Goal: Obtain resource: Download file/media

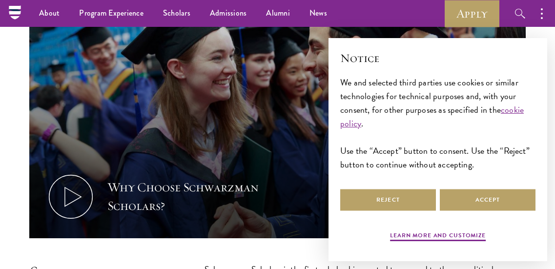
scroll to position [325, 0]
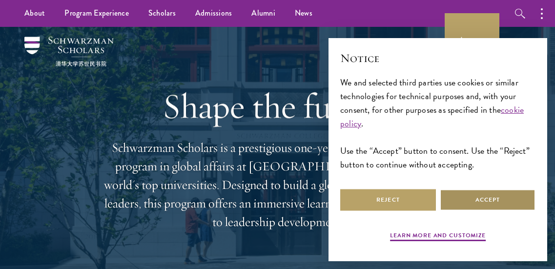
click at [466, 204] on button "Accept" at bounding box center [488, 200] width 96 height 22
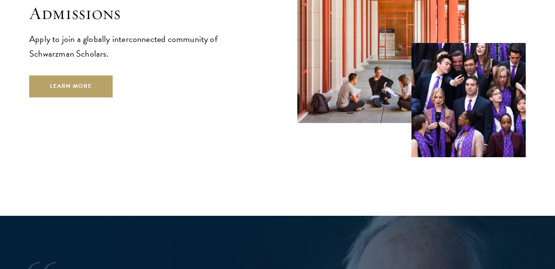
scroll to position [1543, 0]
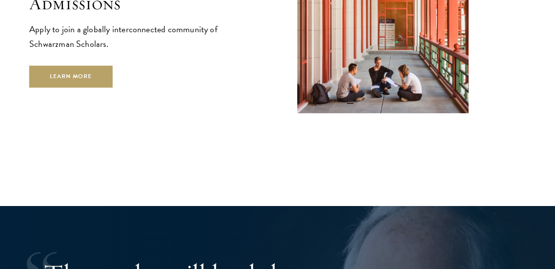
scroll to position [1553, 0]
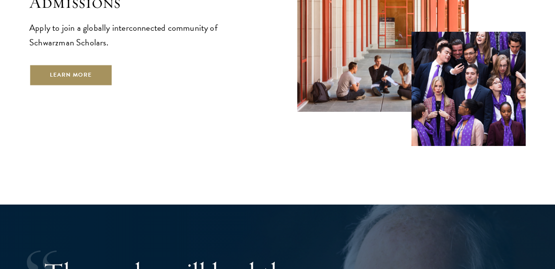
click at [82, 64] on link "Learn More" at bounding box center [70, 75] width 83 height 22
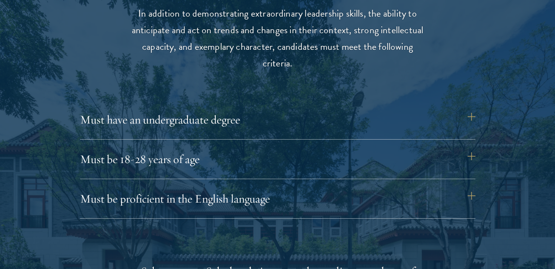
scroll to position [1276, 0]
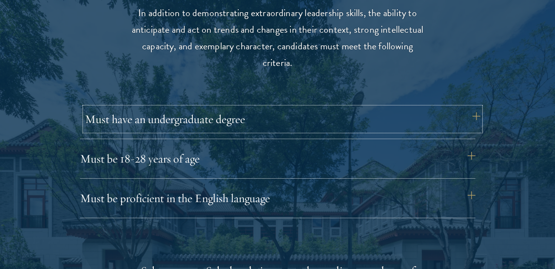
click at [108, 115] on button "Must have an undergraduate degree" at bounding box center [282, 118] width 395 height 23
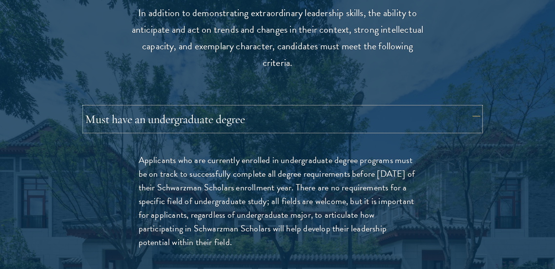
click at [108, 115] on button "Must have an undergraduate degree" at bounding box center [282, 118] width 395 height 23
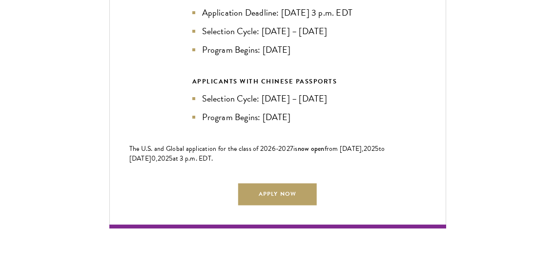
scroll to position [2215, 0]
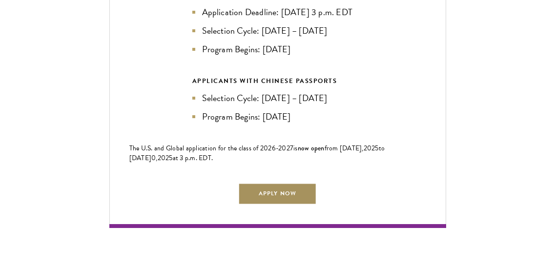
click at [260, 205] on link "Apply Now" at bounding box center [277, 194] width 78 height 22
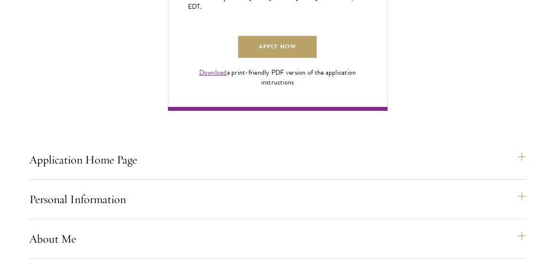
scroll to position [728, 0]
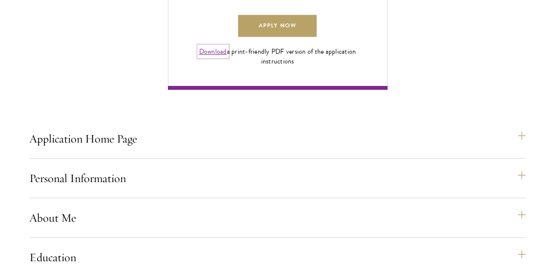
click at [215, 57] on link "Download" at bounding box center [213, 51] width 28 height 10
